Goal: Task Accomplishment & Management: Complete application form

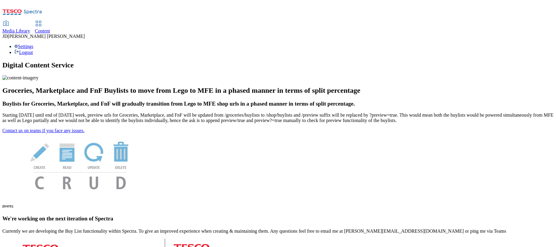
click at [50, 28] on span "Content" at bounding box center [42, 30] width 15 height 5
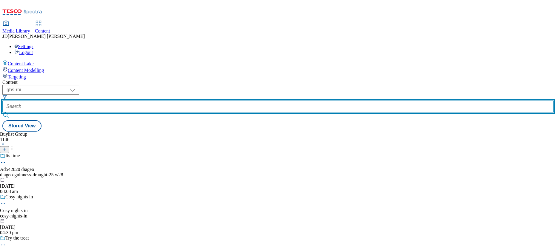
click at [134, 101] on input "text" at bounding box center [278, 107] width 552 height 12
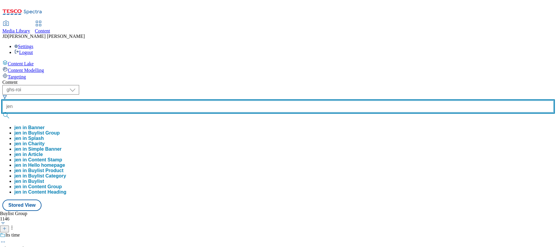
type input "jen"
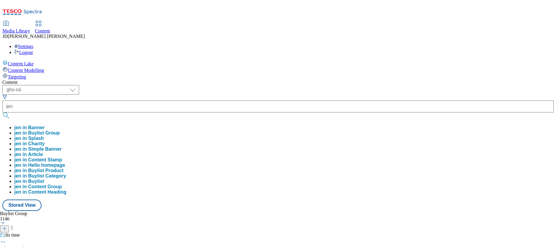
click at [60, 131] on button "jen in Buylist Group" at bounding box center [36, 133] width 45 height 5
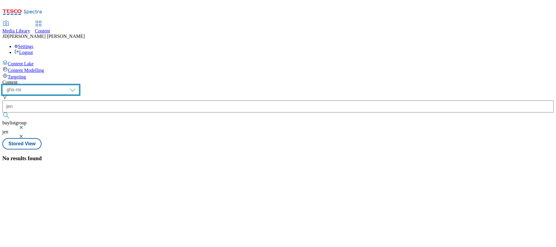
drag, startPoint x: 105, startPoint y: 47, endPoint x: 100, endPoint y: 52, distance: 6.8
click at [79, 85] on select "ghs-roi ghs-uk" at bounding box center [40, 90] width 77 height 10
select select "ghs-[GEOGRAPHIC_DATA]"
click at [78, 85] on select "ghs-roi ghs-uk" at bounding box center [40, 90] width 77 height 10
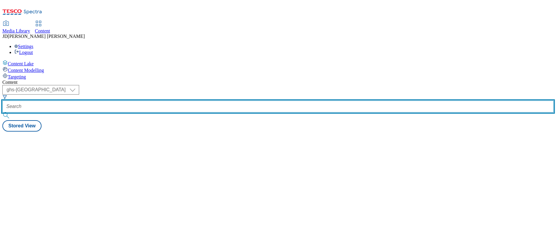
click at [143, 101] on input "text" at bounding box center [278, 107] width 552 height 12
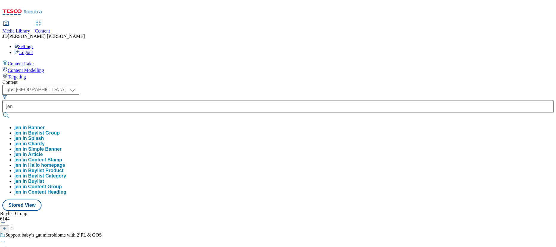
click at [44, 136] on button "jen in Splash" at bounding box center [29, 138] width 30 height 5
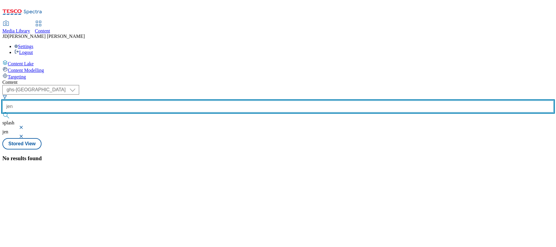
click at [136, 101] on input "jen" at bounding box center [278, 107] width 552 height 12
click at [150, 101] on input "jen" at bounding box center [278, 107] width 552 height 12
type input "j"
click at [158, 101] on input "Jen" at bounding box center [278, 107] width 552 height 12
type input "Jen"
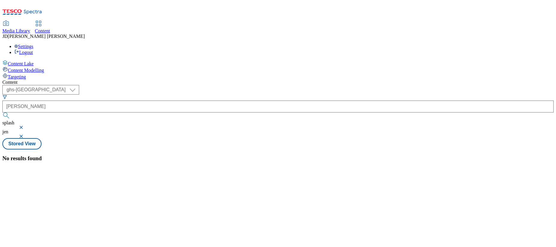
click at [11, 113] on button "submit" at bounding box center [6, 116] width 8 height 6
click at [79, 85] on select "ghs-roi ghs-uk" at bounding box center [40, 90] width 77 height 10
click at [78, 85] on select "ghs-roi ghs-uk" at bounding box center [40, 90] width 77 height 10
click at [79, 85] on select "ghs-roi ghs-uk" at bounding box center [40, 90] width 77 height 10
select select "ghs-roi"
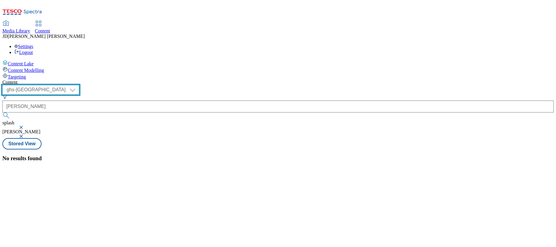
click at [78, 85] on select "ghs-roi ghs-uk" at bounding box center [40, 90] width 77 height 10
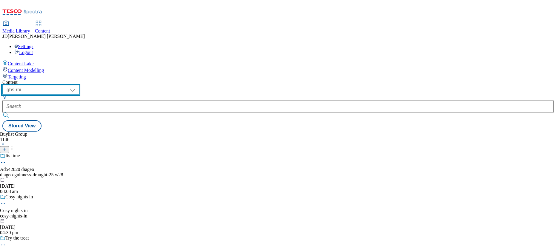
drag, startPoint x: 95, startPoint y: 48, endPoint x: 96, endPoint y: 51, distance: 3.7
click at [79, 85] on select "ghs-roi ghs-uk" at bounding box center [40, 90] width 77 height 10
select select "ghs-[GEOGRAPHIC_DATA]"
click at [78, 85] on select "ghs-roi ghs-uk" at bounding box center [40, 90] width 77 height 10
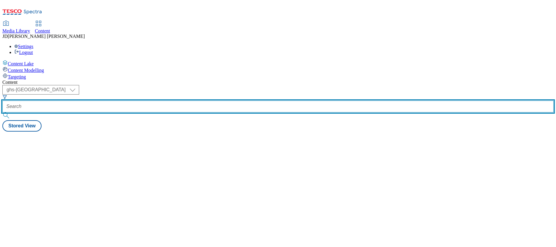
click at [137, 101] on input "text" at bounding box center [278, 107] width 552 height 12
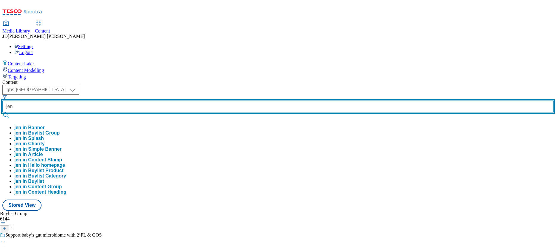
type input "jen"
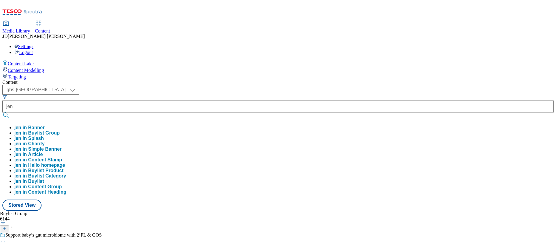
click at [60, 131] on button "jen in Buylist Group" at bounding box center [36, 133] width 45 height 5
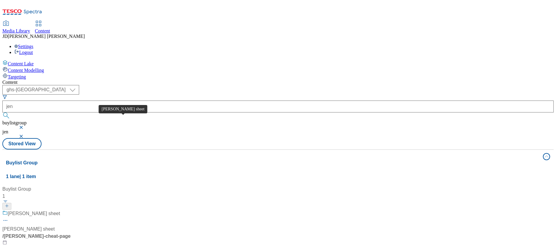
click at [60, 210] on div "[PERSON_NAME] sheet" at bounding box center [34, 213] width 52 height 7
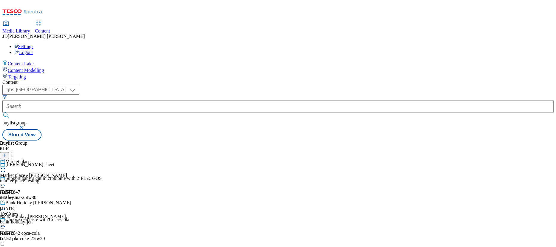
scroll to position [27, 0]
click at [7, 153] on icon at bounding box center [4, 155] width 4 height 4
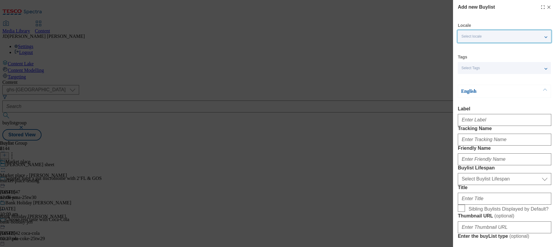
click at [479, 40] on div "Select locale" at bounding box center [504, 36] width 93 height 12
click at [476, 49] on span "English" at bounding box center [480, 47] width 14 height 3
click at [427, 62] on div "Add new Buylist Locale Select locale English Welsh Tags Select Tags fnf marketp…" at bounding box center [278, 123] width 556 height 247
click at [487, 69] on div "Select Tags" at bounding box center [504, 68] width 93 height 12
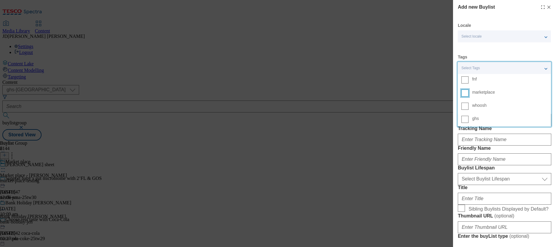
click at [465, 94] on input "marketplace" at bounding box center [465, 93] width 7 height 7
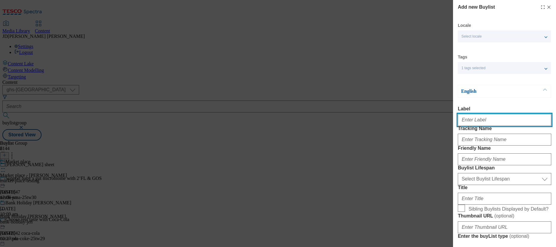
click at [472, 120] on input "Label" at bounding box center [505, 120] width 94 height 12
type input "H"
drag, startPoint x: 501, startPoint y: 119, endPoint x: 419, endPoint y: 115, distance: 82.3
click at [419, 115] on div "Add new Buylist Locale Select locale English Welsh Tags 1 tags selected fnf mar…" at bounding box center [278, 123] width 556 height 247
click at [496, 125] on input "halloween" at bounding box center [505, 120] width 94 height 12
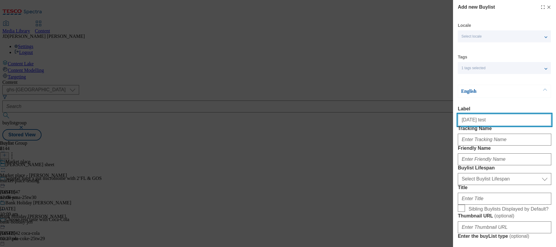
drag, startPoint x: 496, startPoint y: 125, endPoint x: 459, endPoint y: 123, distance: 36.5
click at [459, 123] on input "halloween test" at bounding box center [505, 120] width 94 height 12
type input "halloween test"
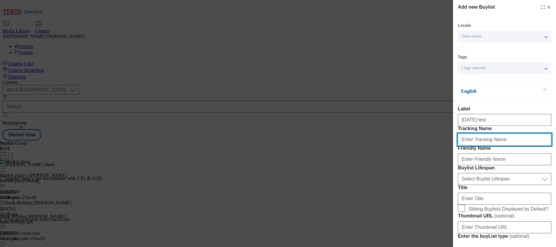
click at [467, 146] on input "Tracking Name" at bounding box center [505, 140] width 94 height 12
paste input "halloween test"
type input "halloween test"
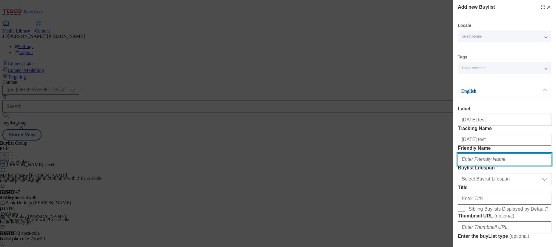
click at [466, 166] on input "Friendly Name" at bounding box center [505, 160] width 94 height 12
paste input "halloween test"
click at [480, 166] on input "halloween test" at bounding box center [505, 160] width 94 height 12
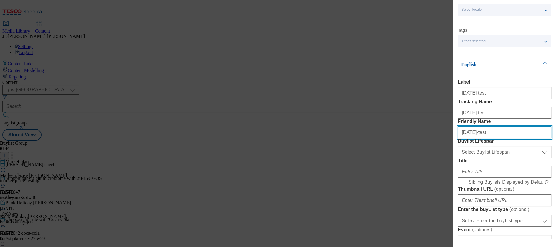
scroll to position [54, 0]
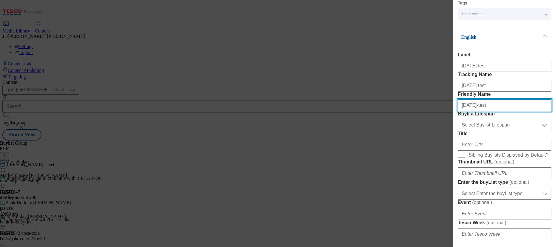
type input "halloween-test"
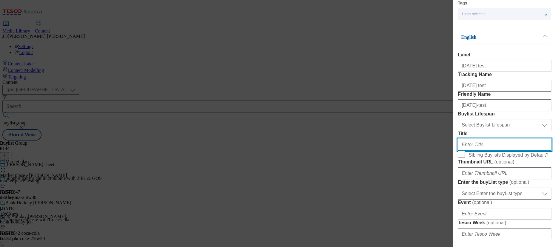
click at [466, 151] on input "Title" at bounding box center [505, 145] width 94 height 12
paste input "halloween test"
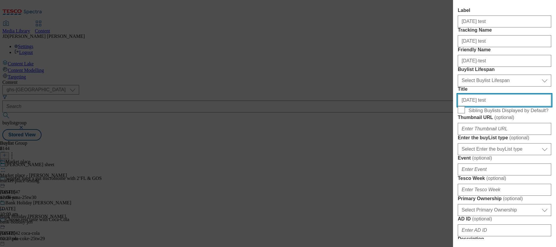
scroll to position [108, 0]
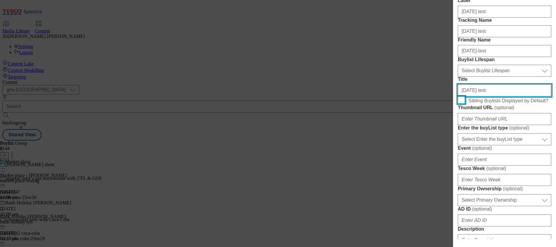
type input "halloween test"
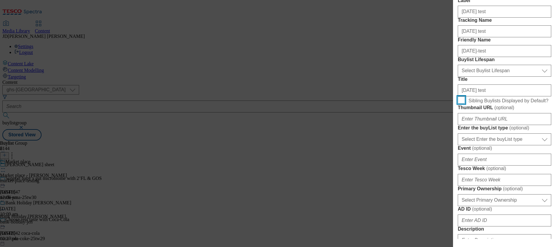
click at [460, 104] on input "Sibling Buylists Displayed by Default?" at bounding box center [461, 100] width 7 height 7
checkbox input "true"
click at [473, 125] on input "Thumbnail URL ( optional )" at bounding box center [505, 119] width 94 height 12
click at [532, 125] on input "Thumbnail URL ( optional )" at bounding box center [505, 119] width 94 height 12
click at [471, 125] on input "Thumbnail URL ( optional )" at bounding box center [505, 119] width 94 height 12
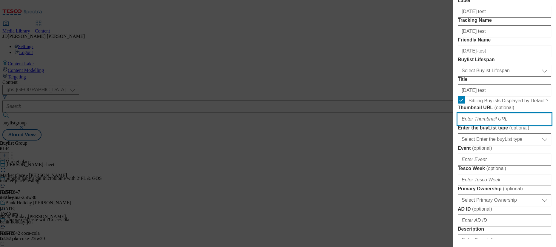
click at [466, 125] on input "Thumbnail URL ( optional )" at bounding box center [505, 119] width 94 height 12
click at [472, 125] on input "Thumbnail URL ( optional )" at bounding box center [505, 119] width 94 height 12
click at [481, 157] on form "Label halloween test Tracking Name halloween test Friendly Name halloween-test …" at bounding box center [505, 208] width 94 height 420
click at [474, 125] on input "Thumbnail URL ( optional )" at bounding box center [505, 119] width 94 height 12
paste input "https://digitalcontent.api.tesco.com/v2/media/ghs-mktg/fcf173cd-5c78-416c-862e-…"
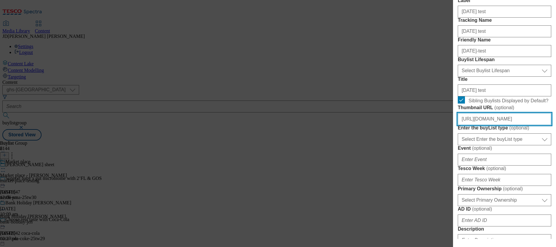
scroll to position [136, 0]
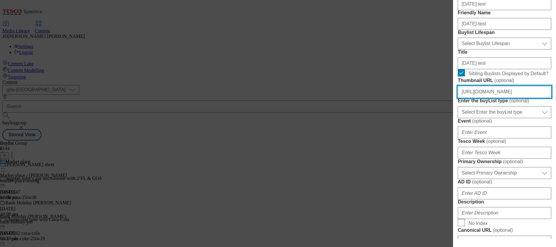
type input "https://digitalcontent.api.tesco.com/v2/media/ghs-mktg/fcf173cd-5c78-416c-862e-…"
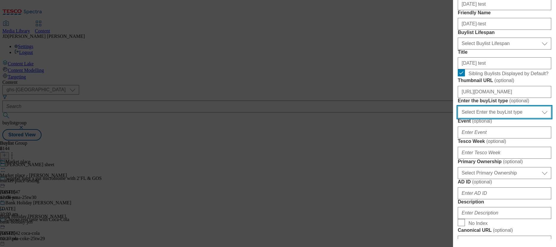
click at [478, 118] on select "Select Enter the buyList type event supplier funded long term >4 weeks supplier…" at bounding box center [505, 112] width 94 height 12
click at [458, 163] on div "Add new Buylist Locale Select locale English Welsh Tags 1 tags selected fnf mar…" at bounding box center [504, 119] width 103 height 239
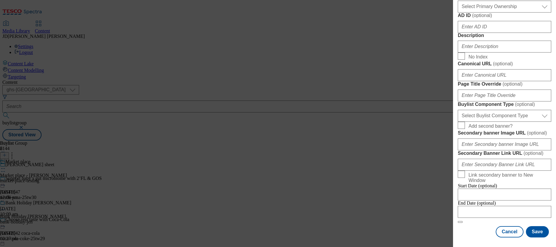
scroll to position [515, 0]
click at [535, 230] on button "Save" at bounding box center [537, 232] width 23 height 11
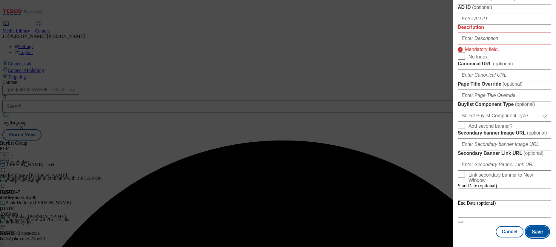
scroll to position [368, 0]
click at [469, 45] on input "Description" at bounding box center [505, 39] width 94 height 12
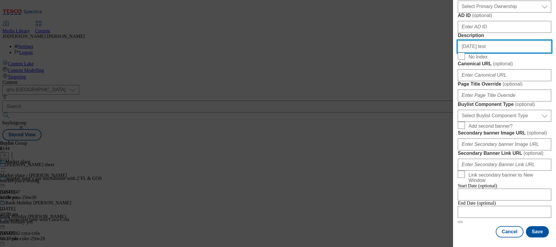
type input "Halloween test"
click at [458, 221] on button "Modal" at bounding box center [460, 222] width 5 height 2
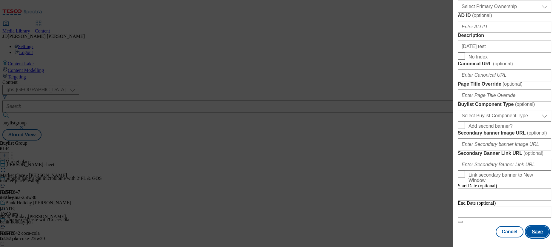
click at [539, 231] on button "Save" at bounding box center [537, 232] width 23 height 11
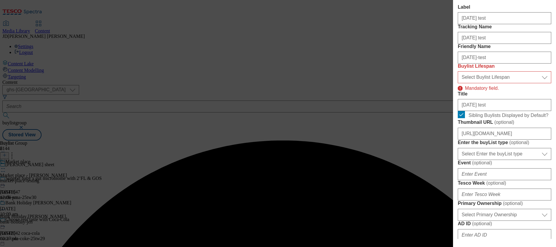
scroll to position [89, 0]
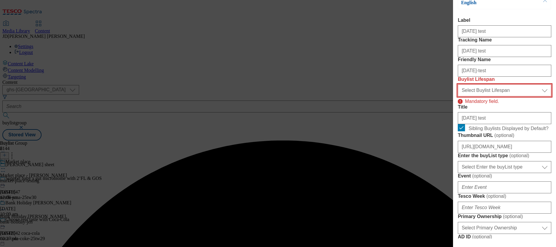
click at [496, 97] on select "Select Buylist Lifespan evergreen seasonal tactical" at bounding box center [505, 91] width 94 height 12
click at [458, 97] on select "Select Buylist Lifespan evergreen seasonal tactical" at bounding box center [505, 91] width 94 height 12
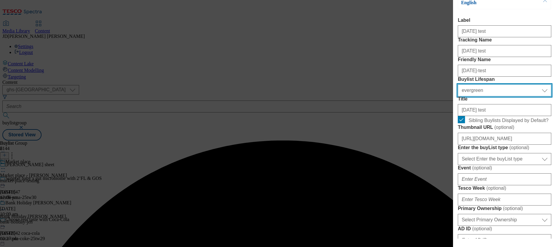
click at [483, 97] on select "Select Buylist Lifespan evergreen seasonal tactical" at bounding box center [505, 91] width 94 height 12
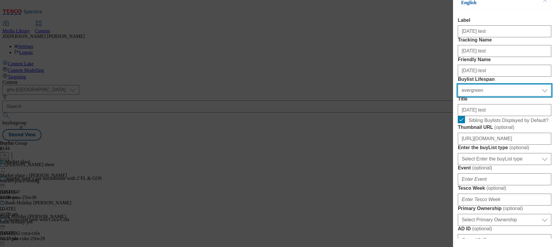
select select "seasonal"
click at [458, 97] on select "Select Buylist Lifespan evergreen seasonal tactical" at bounding box center [505, 91] width 94 height 12
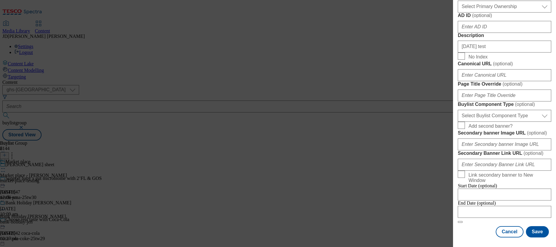
scroll to position [515, 0]
click at [534, 230] on button "Save" at bounding box center [537, 232] width 23 height 11
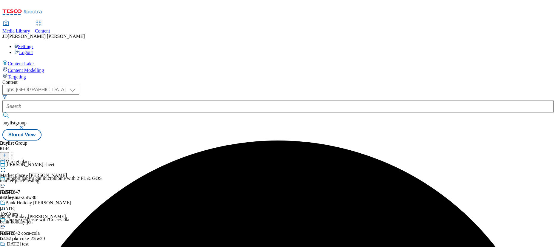
scroll to position [36, 0]
click at [29, 242] on div "halloween test" at bounding box center [16, 244] width 23 height 5
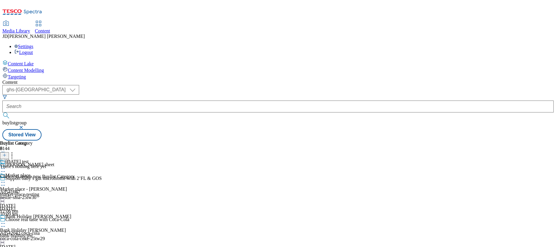
click at [6, 155] on line at bounding box center [4, 155] width 3 height 0
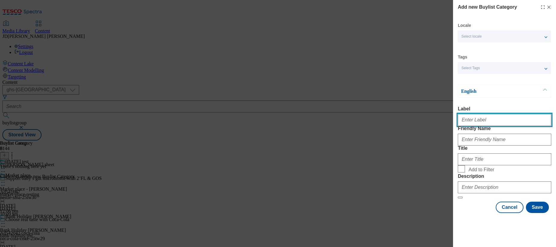
click at [469, 124] on input "Label" at bounding box center [505, 120] width 94 height 12
type input "adult"
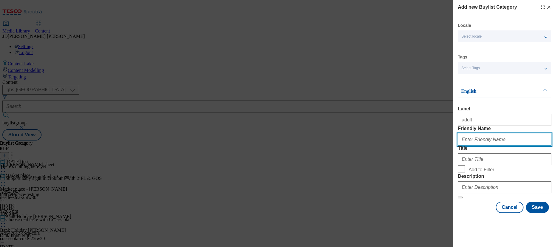
click at [475, 146] on input "Friendly Name" at bounding box center [505, 140] width 94 height 12
type input "adult"
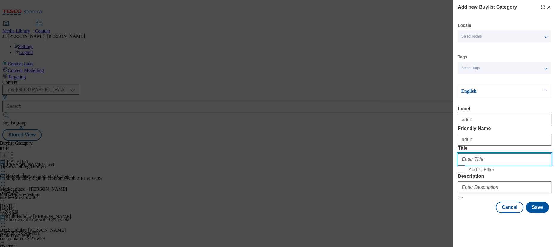
click at [465, 164] on input "Title" at bounding box center [505, 160] width 94 height 12
type input "adult"
click at [460, 173] on input "Add to Filter" at bounding box center [461, 169] width 7 height 7
checkbox input "true"
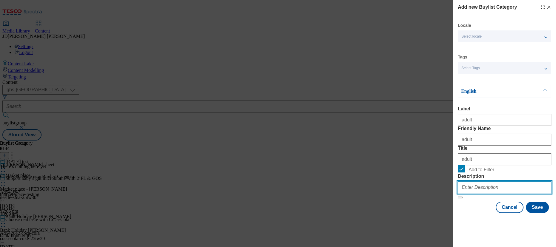
click at [476, 194] on input "Description" at bounding box center [505, 188] width 94 height 12
type input "tbc"
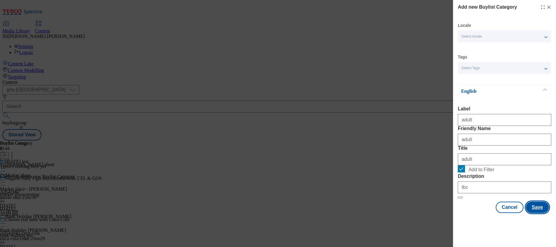
click at [535, 213] on button "Save" at bounding box center [537, 207] width 23 height 11
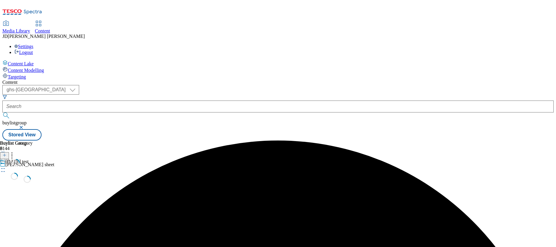
scroll to position [0, 0]
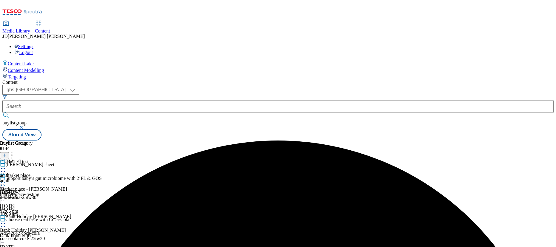
click at [7, 153] on icon at bounding box center [4, 155] width 4 height 4
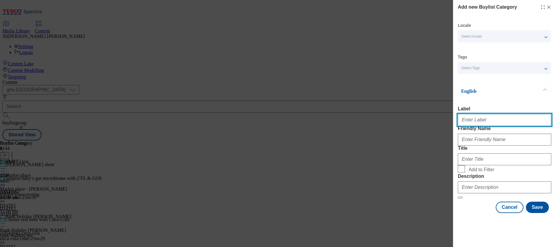
click at [467, 124] on input "Label" at bounding box center [505, 120] width 94 height 12
type input "kids"
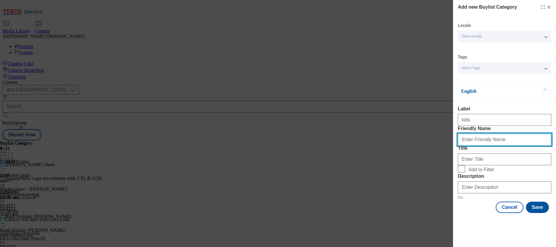
click at [466, 146] on input "Friendly Name" at bounding box center [505, 140] width 94 height 12
type input "kids"
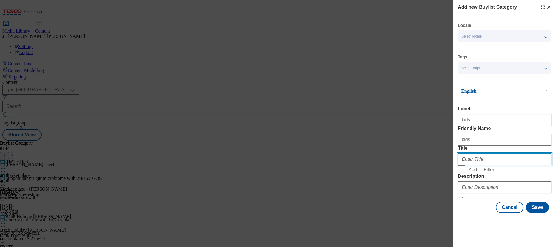
click at [466, 166] on input "Title" at bounding box center [505, 160] width 94 height 12
type input "kids"
click at [461, 173] on input "Add to Filter" at bounding box center [461, 169] width 7 height 7
checkbox input "true"
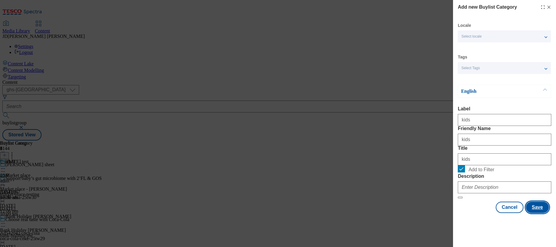
click at [530, 213] on button "Save" at bounding box center [537, 207] width 23 height 11
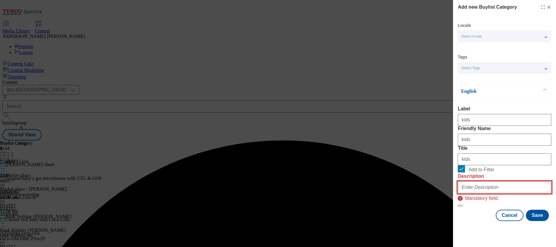
click at [502, 194] on input "Description" at bounding box center [505, 188] width 94 height 12
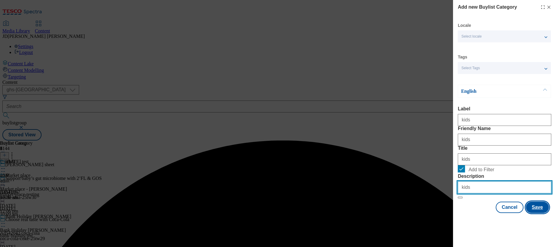
type input "kids"
click at [529, 213] on button "Save" at bounding box center [537, 207] width 23 height 11
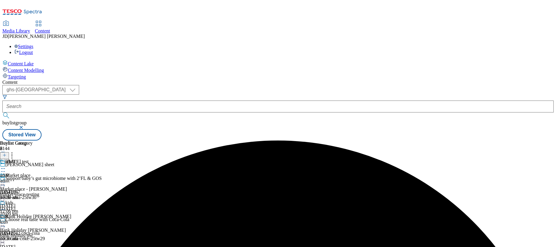
click at [7, 153] on icon at bounding box center [4, 155] width 4 height 4
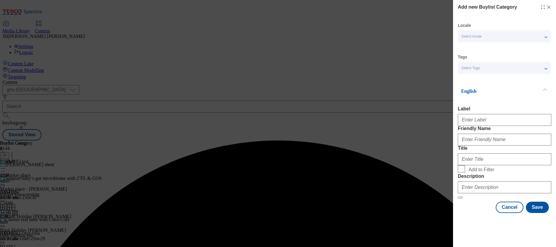
click at [433, 89] on div "Add new Buylist Category Locale Select locale English Welsh Tags Select Tags fn…" at bounding box center [278, 123] width 556 height 247
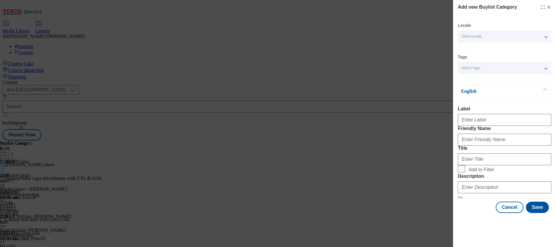
click at [426, 51] on div "Add new Buylist Category Locale Select locale English Welsh Tags Select Tags fn…" at bounding box center [278, 123] width 556 height 247
click at [383, 182] on div "Add new Buylist Category Locale Select locale English Welsh Tags Select Tags fn…" at bounding box center [278, 123] width 556 height 247
click at [547, 6] on icon "Modal" at bounding box center [549, 7] width 5 height 5
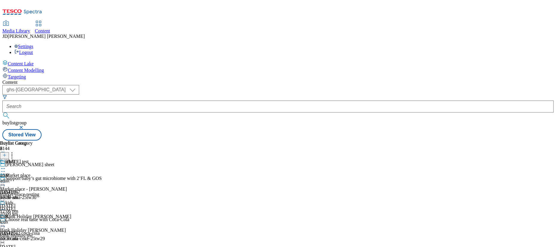
click at [6, 207] on icon at bounding box center [3, 210] width 6 height 6
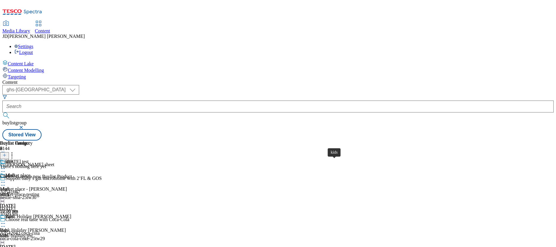
click at [8, 228] on div "kids" at bounding box center [4, 230] width 8 height 5
click at [7, 153] on icon at bounding box center [4, 155] width 4 height 4
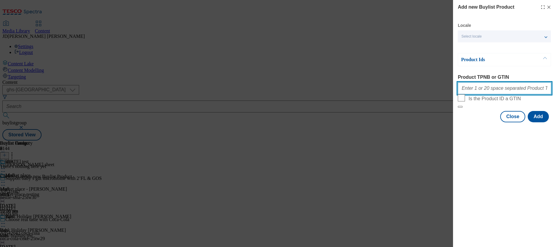
click at [478, 89] on input "Product TPNB or GTIN" at bounding box center [505, 88] width 94 height 12
paste input "105266394 105266322 105263557 105295756 105295784 105295805 105295780 105295745…"
type input "105266394 105266322 105263557 105295756 105295784 105295805 105295780 105295745…"
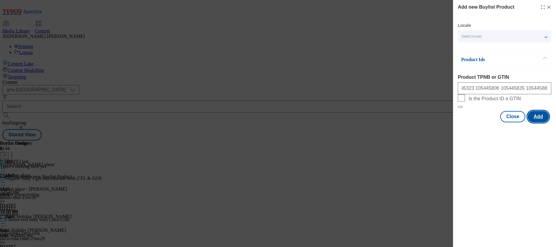
click at [534, 123] on button "Add" at bounding box center [538, 116] width 21 height 11
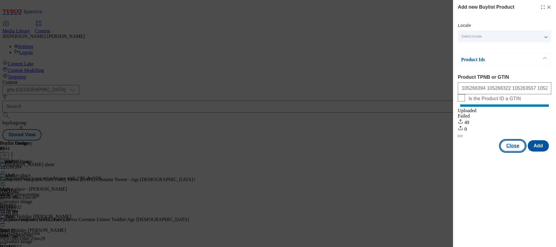
click at [511, 151] on button "Close" at bounding box center [513, 145] width 25 height 11
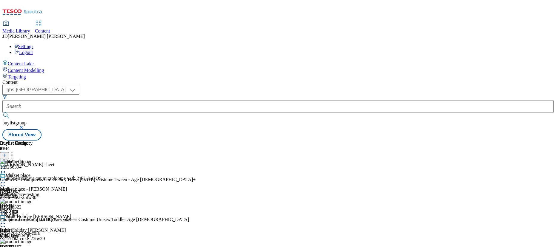
click at [33, 173] on div "adult" at bounding box center [16, 180] width 33 height 14
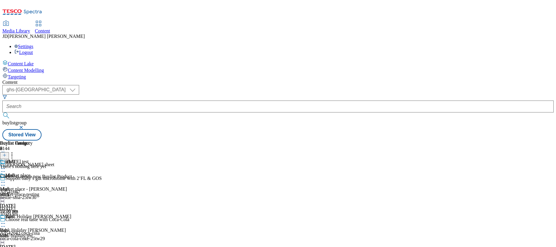
click at [33, 173] on div "adult" at bounding box center [16, 180] width 33 height 14
click at [7, 153] on icon at bounding box center [4, 155] width 4 height 4
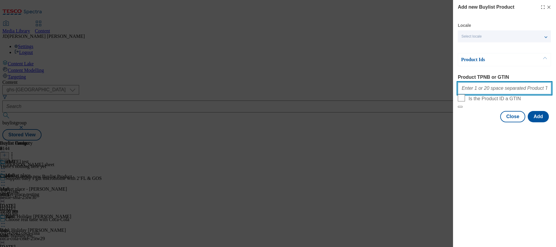
click at [470, 87] on input "Product TPNB or GTIN" at bounding box center [505, 88] width 94 height 12
paste input "105295764 105459889 105295511 105295395 105295405 105295338 105295296 105295320…"
type input "105295764 105459889 105295511 105295395 105295405 105295338 105295296 105295320…"
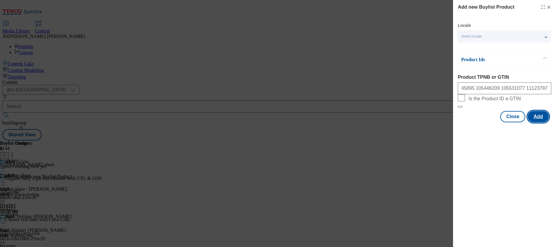
click at [535, 123] on button "Add" at bounding box center [538, 116] width 21 height 11
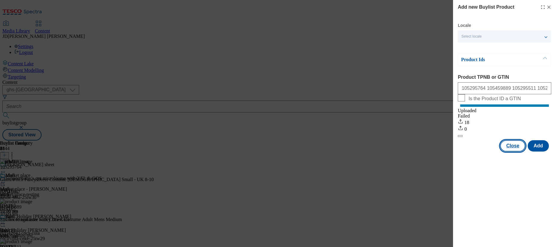
click at [513, 152] on button "Close" at bounding box center [513, 145] width 25 height 11
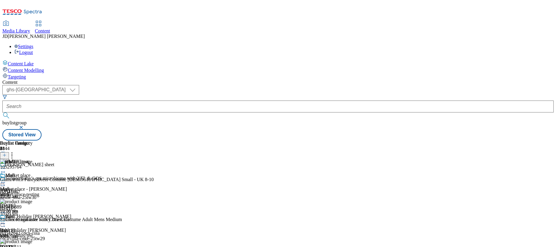
click at [7, 153] on icon at bounding box center [4, 155] width 4 height 4
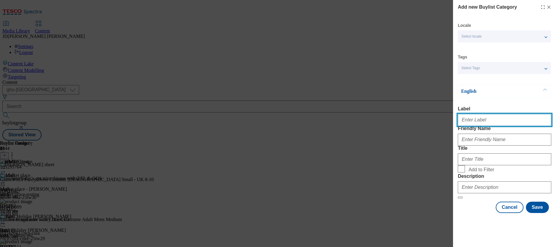
click at [477, 122] on input "Label" at bounding box center [505, 120] width 94 height 12
type input "dec"
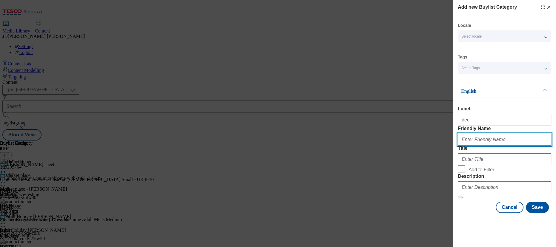
click at [475, 146] on input "Friendly Name" at bounding box center [505, 140] width 94 height 12
type input "dec"
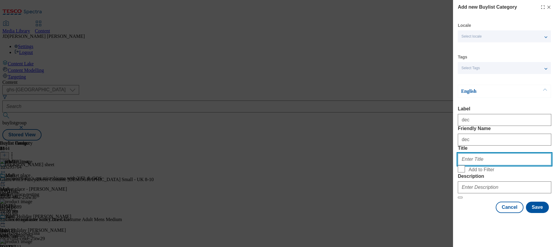
click at [475, 166] on input "Title" at bounding box center [505, 160] width 94 height 12
type input "dec"
click at [461, 173] on input "Add to Filter" at bounding box center [461, 169] width 7 height 7
checkbox input "true"
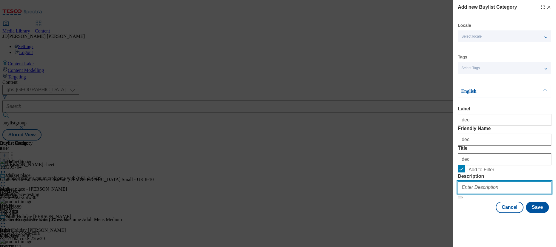
click at [477, 194] on input "Description" at bounding box center [505, 188] width 94 height 12
type input "dec"
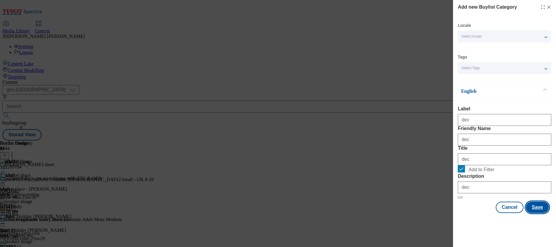
click at [539, 213] on button "Save" at bounding box center [537, 207] width 23 height 11
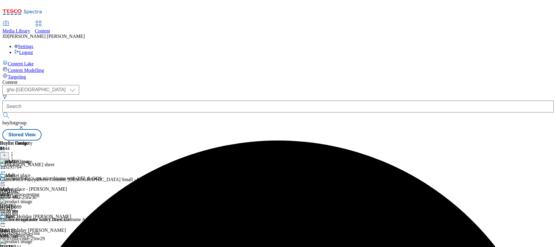
click at [6, 180] on icon at bounding box center [3, 183] width 6 height 6
click at [15, 173] on div "adult" at bounding box center [10, 175] width 10 height 5
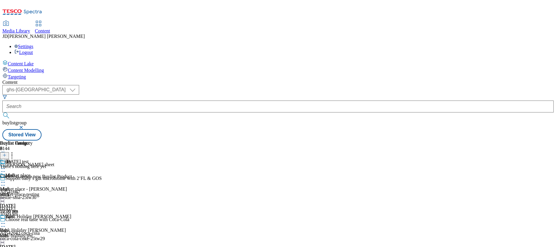
click at [7, 153] on icon at bounding box center [4, 155] width 4 height 4
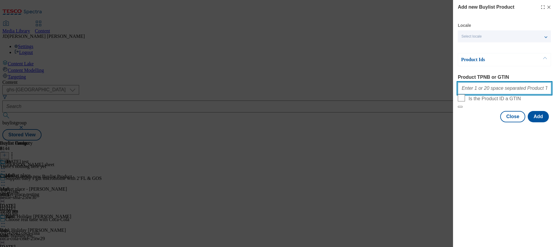
click at [470, 85] on input "Product TPNB or GTIN" at bounding box center [505, 88] width 94 height 12
paste input "105086276 105051273 105059298 105086280 105086281 105126313 105058581 105126314…"
type input "105086276 105051273 105059298 105086280 105086281 105126313 105058581 105126314…"
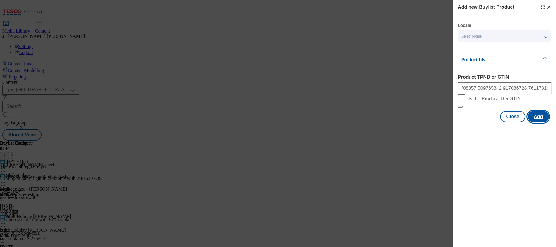
scroll to position [0, 0]
click at [536, 123] on button "Add" at bounding box center [538, 116] width 21 height 11
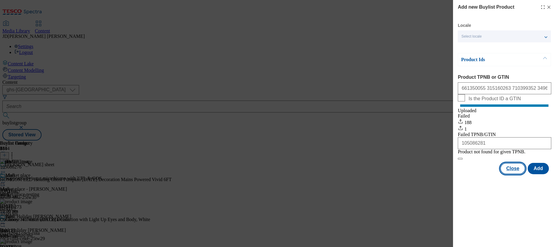
click at [515, 175] on button "Close" at bounding box center [513, 168] width 25 height 11
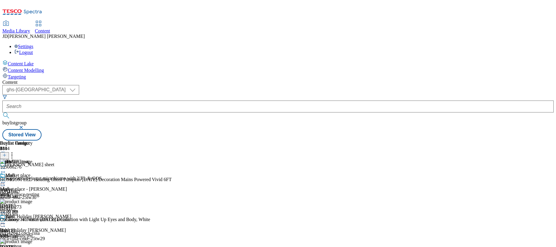
click at [33, 173] on div "adult adult adult 4 Sept 2025 10:30 am" at bounding box center [16, 193] width 33 height 41
click at [6, 180] on icon at bounding box center [3, 183] width 6 height 6
click at [33, 221] on span "Preview" at bounding box center [26, 223] width 14 height 4
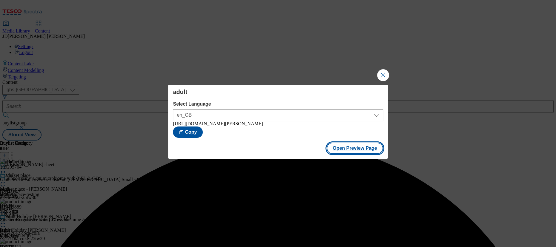
click at [353, 149] on button "Open Preview Page" at bounding box center [355, 148] width 56 height 11
click at [360, 153] on button "Open Preview Page" at bounding box center [355, 148] width 56 height 11
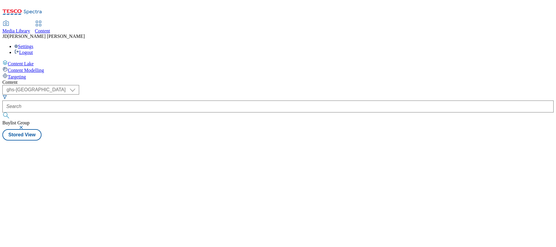
select select "ghs-[GEOGRAPHIC_DATA]"
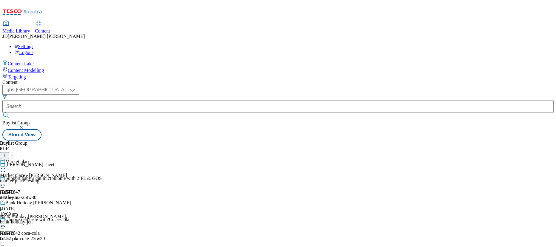
click at [30, 28] on span "Media Library" at bounding box center [16, 30] width 28 height 5
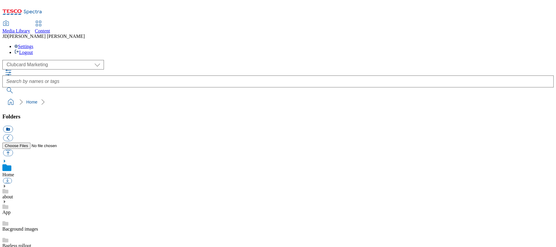
scroll to position [1, 0]
drag, startPoint x: 37, startPoint y: 35, endPoint x: 36, endPoint y: 39, distance: 4.6
click at [37, 60] on select "Clubcard Marketing Dotcom UK FnF Stores GHS Marketing UK GHS Product UK Realfood" at bounding box center [53, 65] width 102 height 10
select select "flare-ghs-mktg"
click at [4, 60] on select "Clubcard Marketing Dotcom UK FnF Stores GHS Marketing UK GHS Product UK Realfood" at bounding box center [53, 65] width 102 height 10
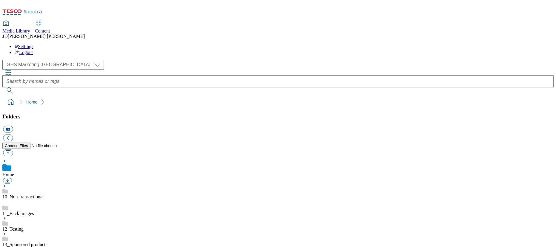
scroll to position [244, 0]
